Goal: Task Accomplishment & Management: Manage account settings

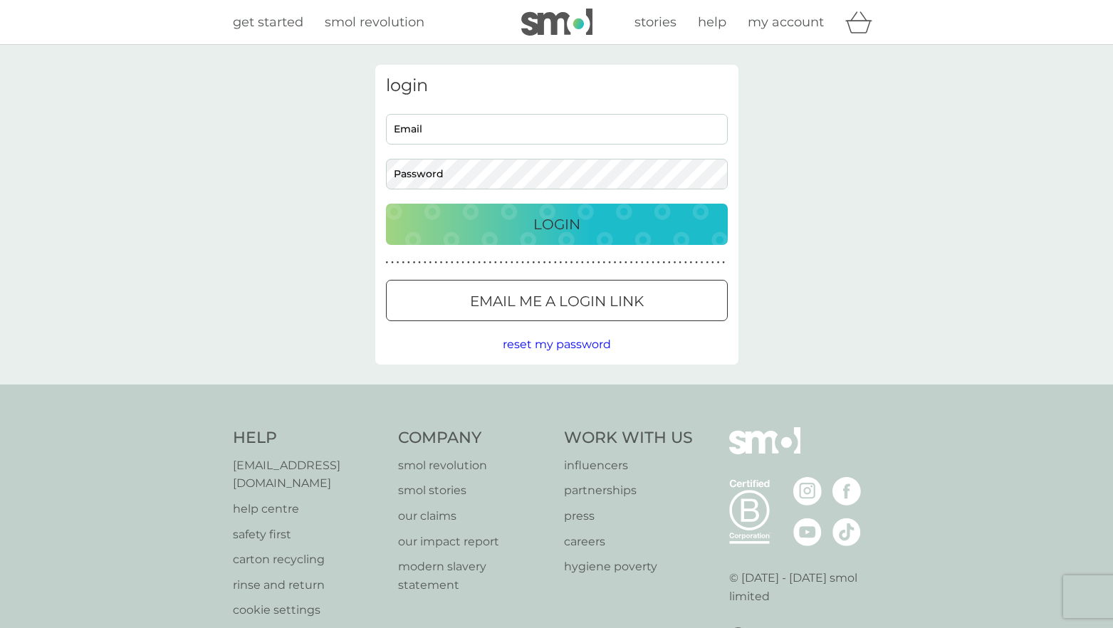
type input "[EMAIL_ADDRESS][DOMAIN_NAME]"
click at [561, 232] on p "Login" at bounding box center [556, 224] width 47 height 23
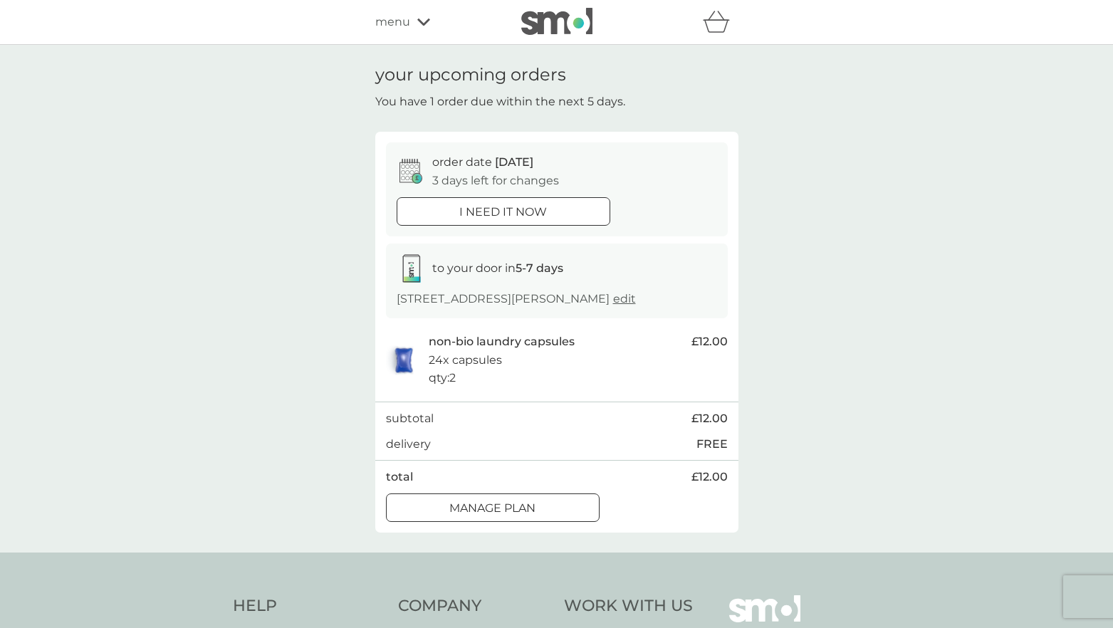
click at [482, 510] on div at bounding box center [492, 508] width 51 height 15
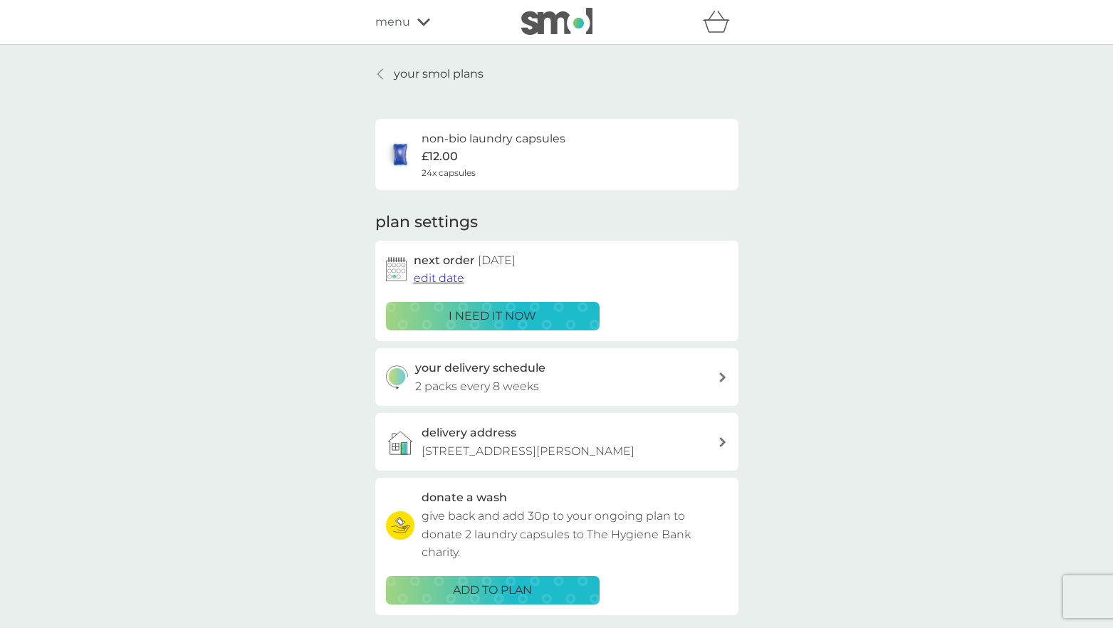
click at [452, 277] on span "edit date" at bounding box center [439, 278] width 51 height 14
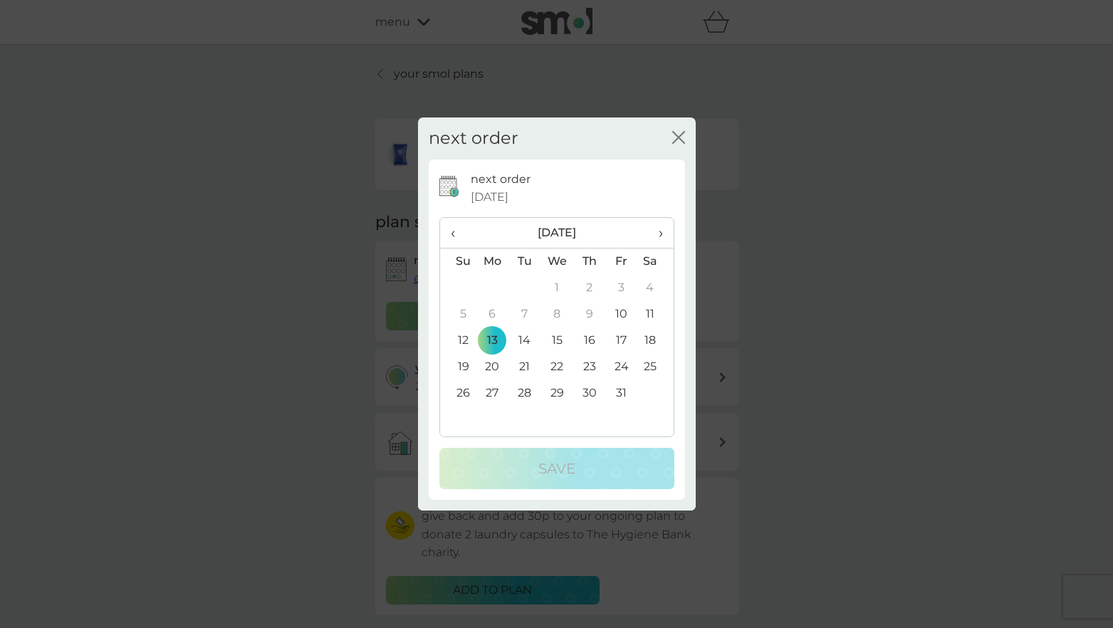
click at [662, 234] on th "›" at bounding box center [655, 233] width 36 height 31
click at [492, 337] on td "15" at bounding box center [493, 341] width 33 height 26
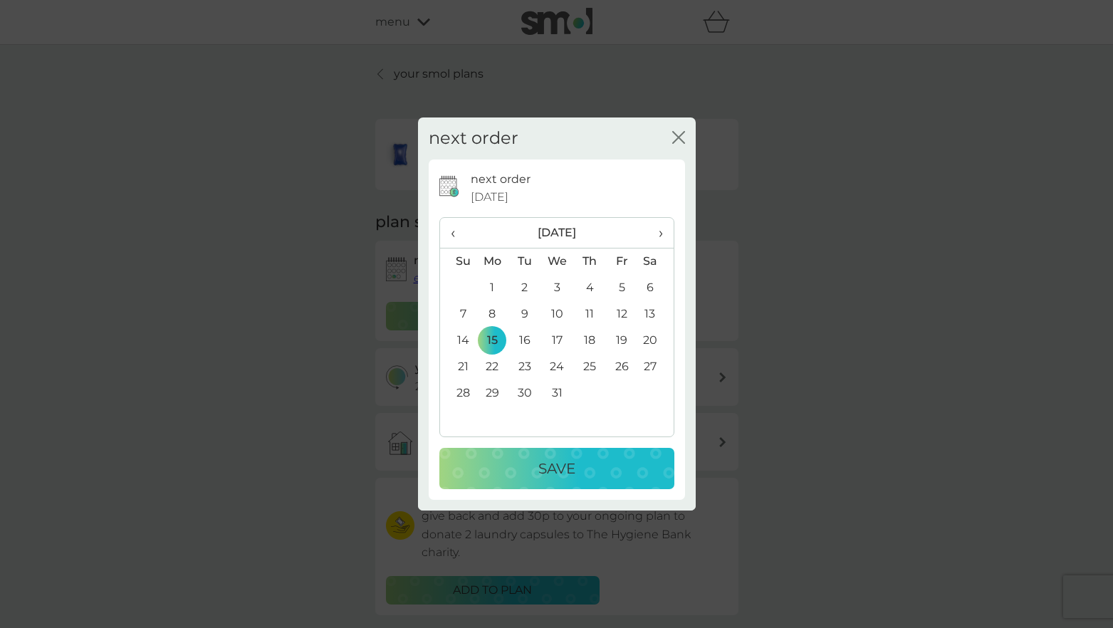
click at [501, 480] on button "Save" at bounding box center [556, 468] width 235 height 41
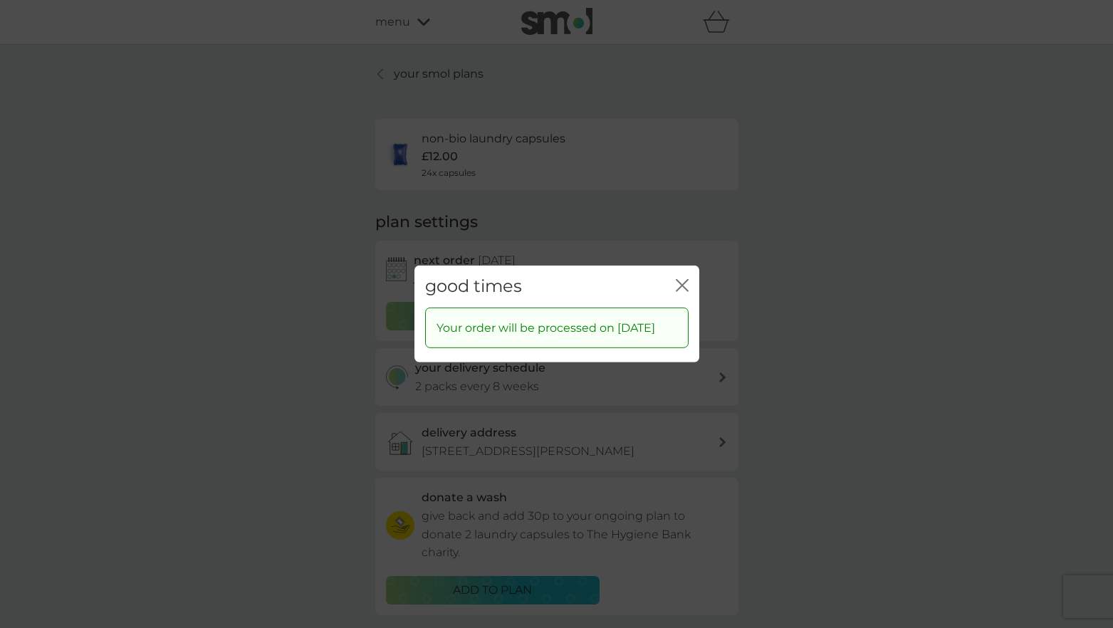
click at [682, 280] on icon "close" at bounding box center [682, 285] width 13 height 13
